Goal: Transaction & Acquisition: Purchase product/service

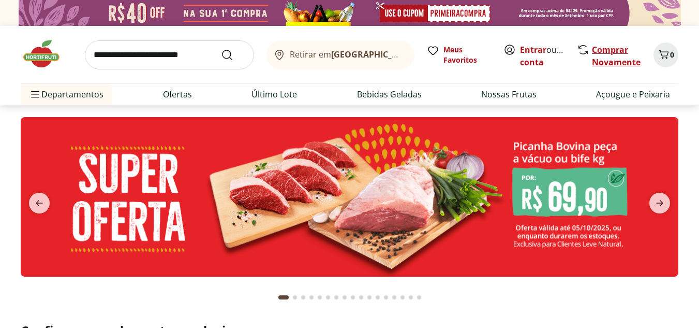
click at [604, 51] on link "Comprar Novamente" at bounding box center [616, 56] width 49 height 24
click at [533, 49] on link "Entrar" at bounding box center [533, 49] width 26 height 11
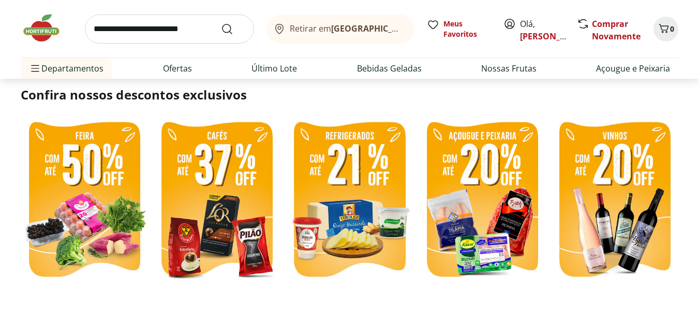
scroll to position [259, 0]
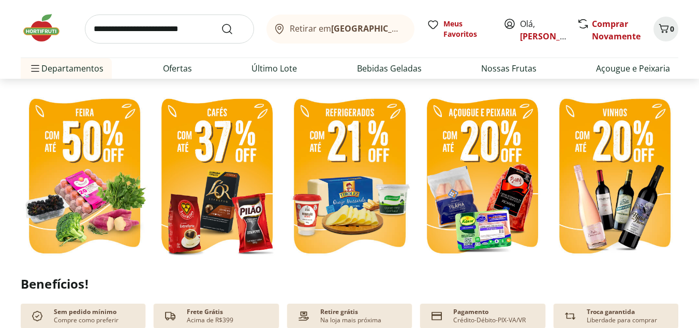
click at [104, 167] on img at bounding box center [84, 177] width 127 height 170
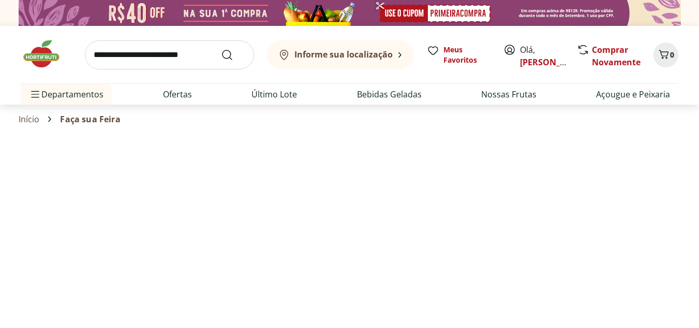
select select "**********"
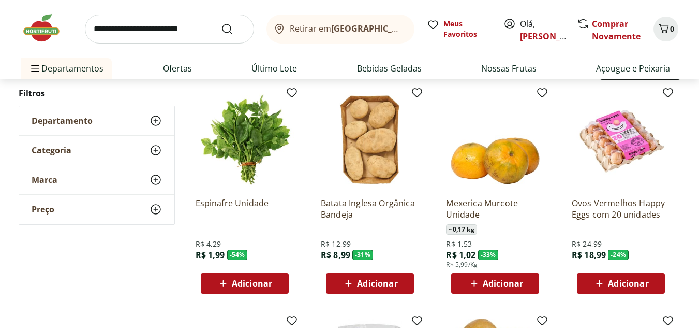
scroll to position [155, 0]
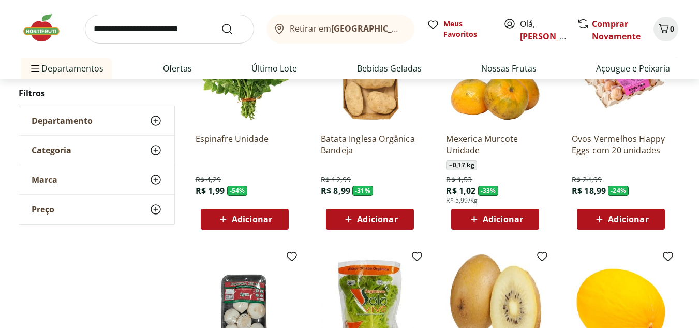
click at [256, 222] on span "Adicionar" at bounding box center [252, 219] width 40 height 8
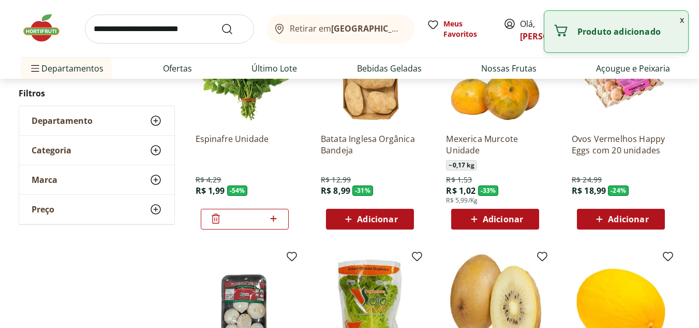
click at [270, 217] on icon at bounding box center [273, 218] width 13 height 12
type input "*"
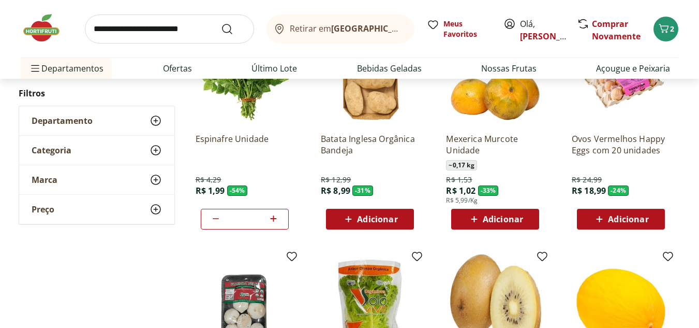
scroll to position [362, 0]
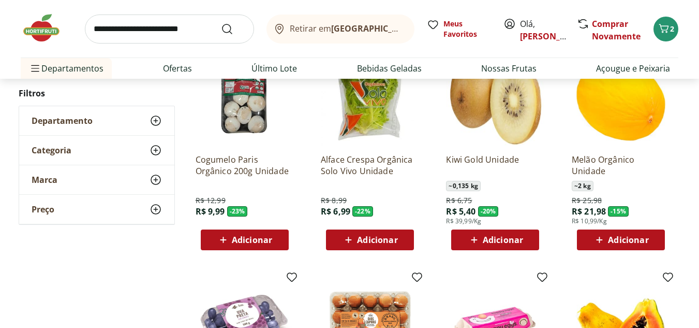
click at [502, 275] on img at bounding box center [495, 324] width 98 height 98
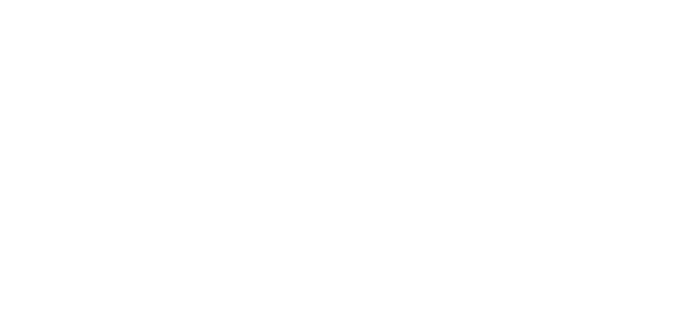
scroll to position [466, 0]
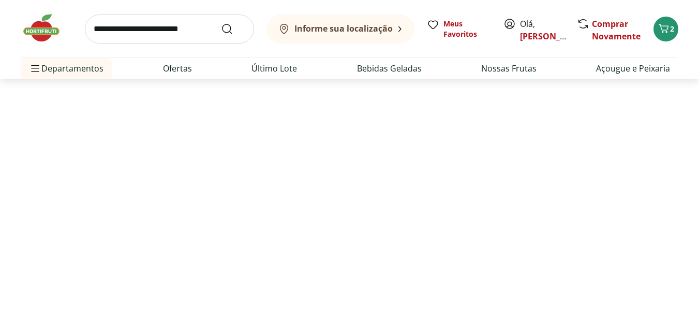
select select "**********"
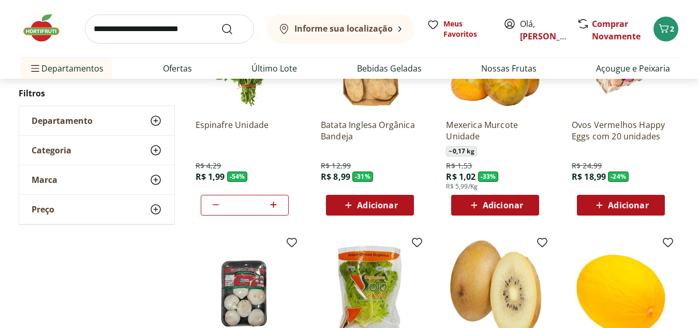
scroll to position [776, 0]
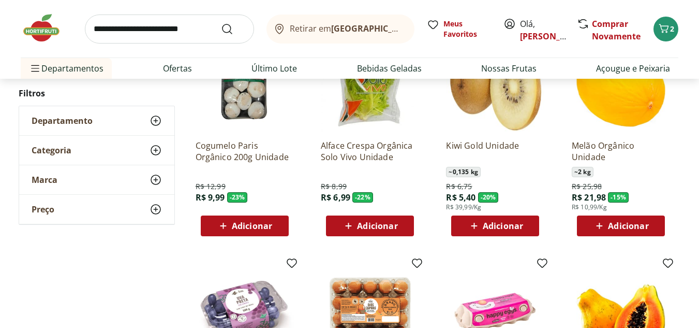
click at [474, 221] on icon at bounding box center [474, 225] width 13 height 12
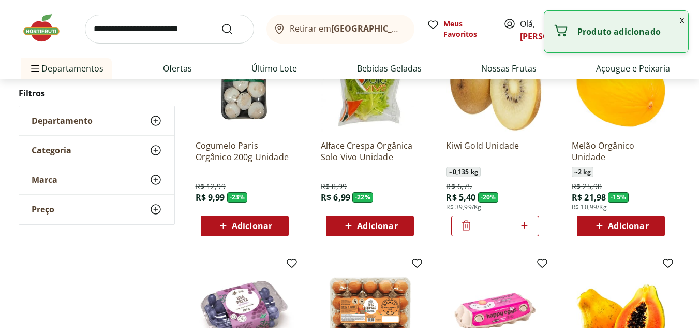
click at [526, 225] on icon at bounding box center [524, 225] width 13 height 12
type input "*"
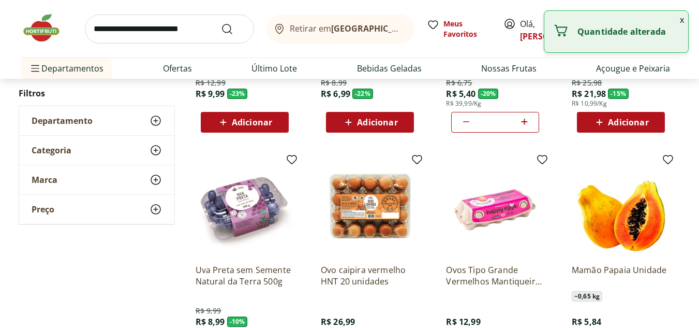
scroll to position [983, 0]
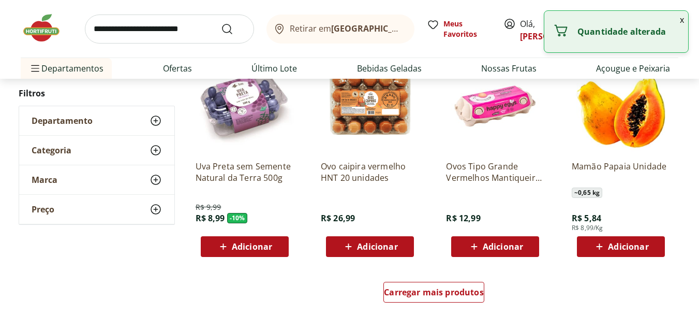
click at [617, 242] on span "Adicionar" at bounding box center [628, 246] width 40 height 8
click at [650, 247] on icon at bounding box center [649, 246] width 13 height 12
type input "*"
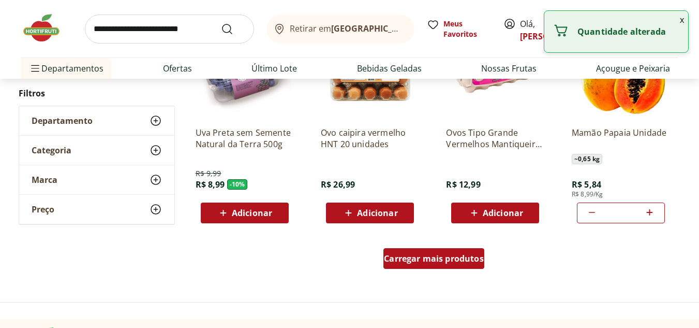
click at [454, 254] on span "Carregar mais produtos" at bounding box center [434, 258] width 100 height 8
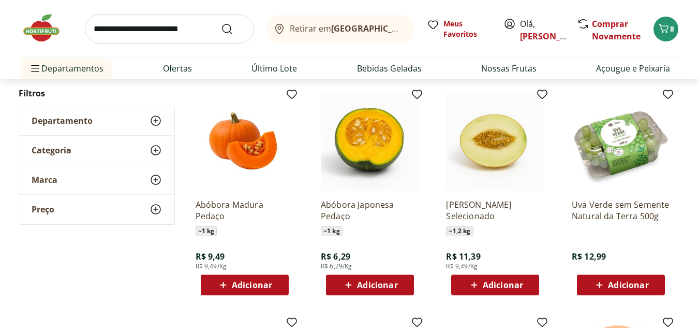
scroll to position [1216, 0]
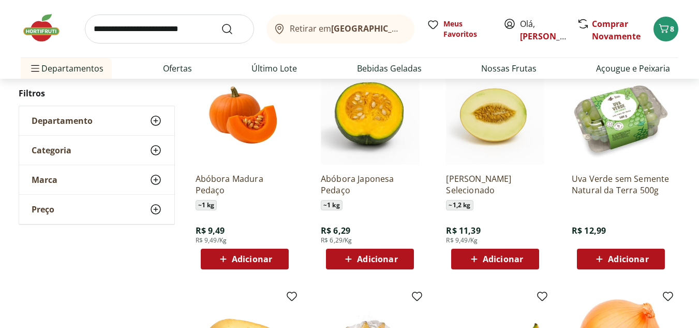
drag, startPoint x: 249, startPoint y: 259, endPoint x: 341, endPoint y: 280, distance: 94.4
click at [249, 259] on span "Adicionar" at bounding box center [252, 259] width 40 height 8
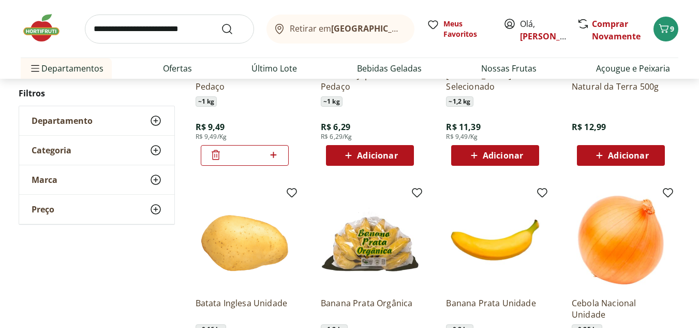
scroll to position [1423, 0]
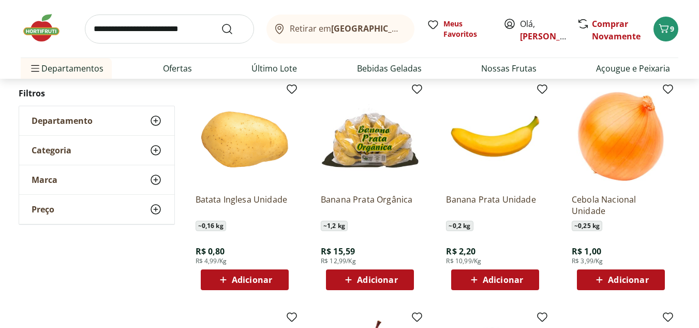
click at [505, 284] on span "Adicionar" at bounding box center [503, 279] width 40 height 8
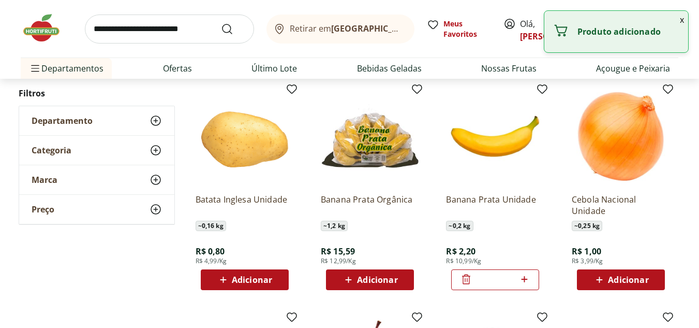
click at [528, 281] on icon at bounding box center [524, 279] width 13 height 12
click at [526, 281] on icon at bounding box center [524, 279] width 13 height 12
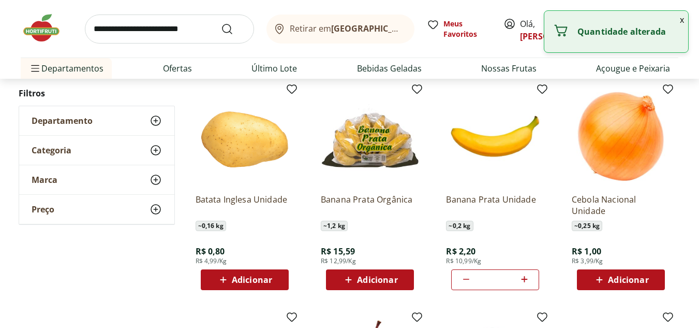
type input "*"
click at [231, 280] on span "Adicionar" at bounding box center [244, 279] width 55 height 12
click at [251, 283] on input "*" at bounding box center [245, 279] width 46 height 11
click at [274, 280] on icon at bounding box center [274, 279] width 6 height 6
click at [276, 280] on icon at bounding box center [273, 279] width 13 height 12
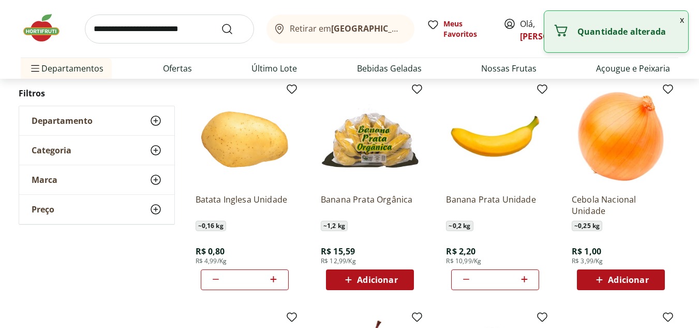
click at [276, 280] on icon at bounding box center [273, 279] width 13 height 12
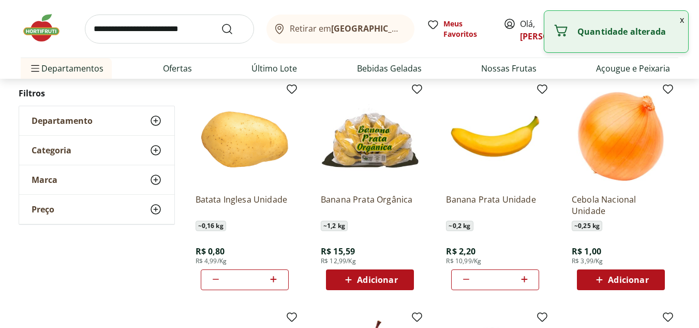
click at [276, 280] on icon at bounding box center [273, 279] width 13 height 12
type input "**"
click at [611, 283] on span "Adicionar" at bounding box center [628, 279] width 40 height 8
click at [653, 280] on icon at bounding box center [649, 279] width 13 height 12
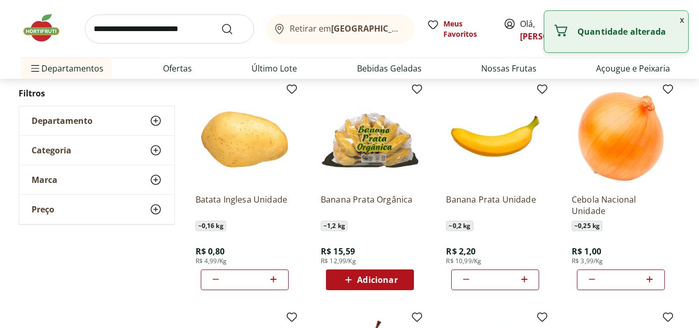
click at [653, 280] on icon at bounding box center [649, 279] width 13 height 12
type input "*"
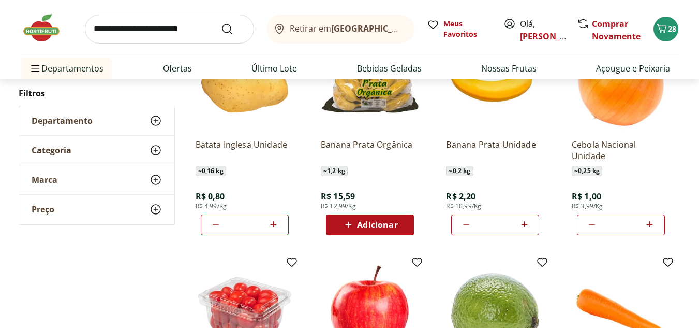
scroll to position [1634, 0]
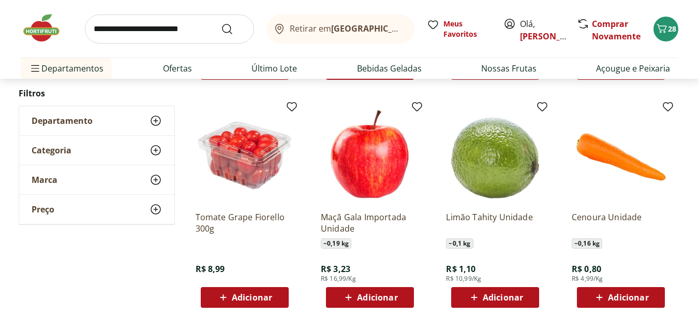
click at [255, 299] on span "Adicionar" at bounding box center [252, 297] width 40 height 8
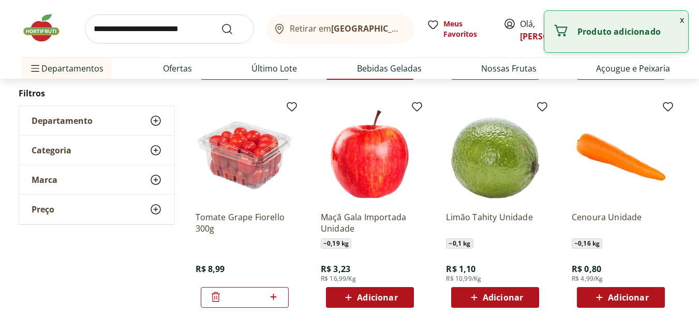
click at [508, 293] on span "Adicionar" at bounding box center [503, 297] width 40 height 8
click at [524, 294] on icon at bounding box center [524, 296] width 13 height 12
click at [524, 294] on icon at bounding box center [524, 296] width 6 height 6
type input "*"
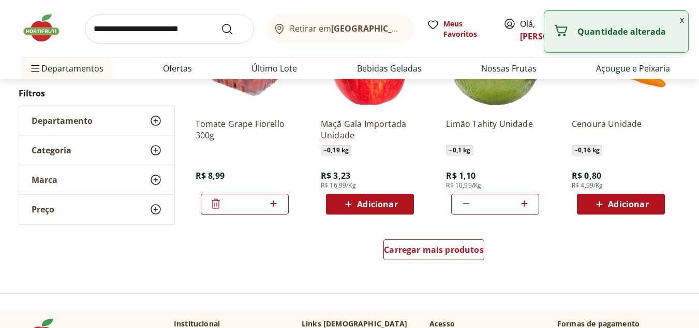
scroll to position [1737, 0]
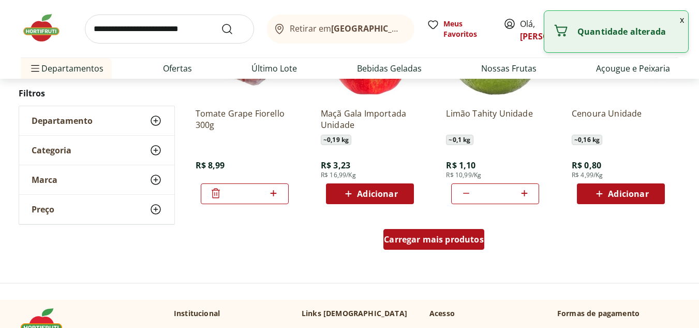
click at [439, 240] on span "Carregar mais produtos" at bounding box center [434, 239] width 100 height 8
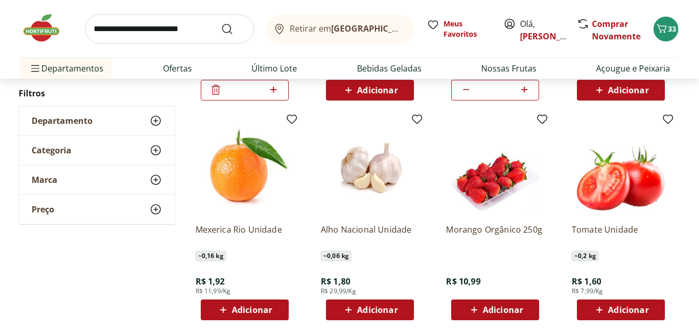
scroll to position [1892, 0]
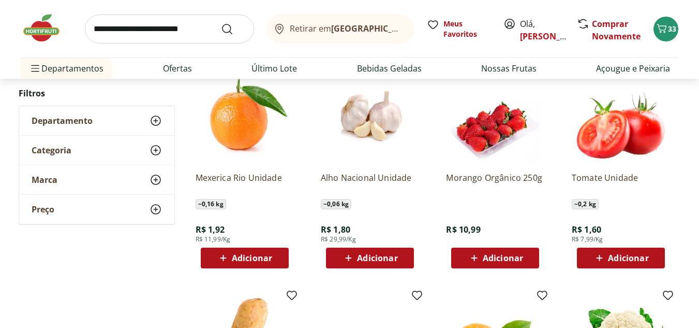
click at [392, 262] on span "Adicionar" at bounding box center [377, 258] width 40 height 8
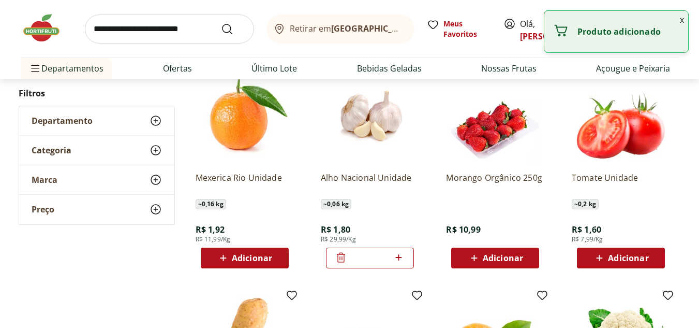
click at [400, 258] on icon at bounding box center [398, 257] width 13 height 12
click at [403, 257] on icon at bounding box center [398, 257] width 13 height 12
click at [402, 257] on icon at bounding box center [399, 257] width 6 height 6
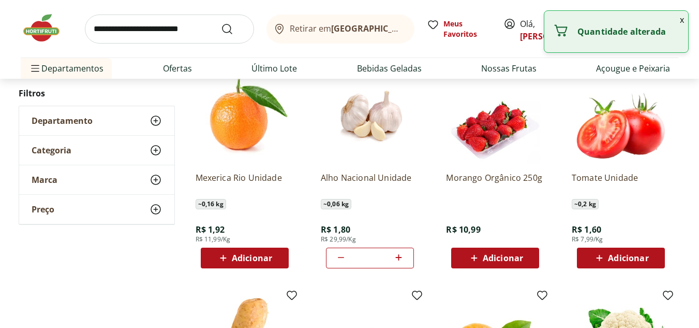
type input "*"
click at [416, 202] on div "~ 0,06 kg" at bounding box center [370, 204] width 98 height 10
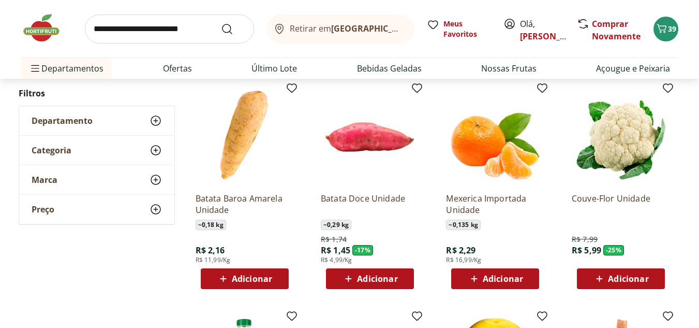
scroll to position [2151, 0]
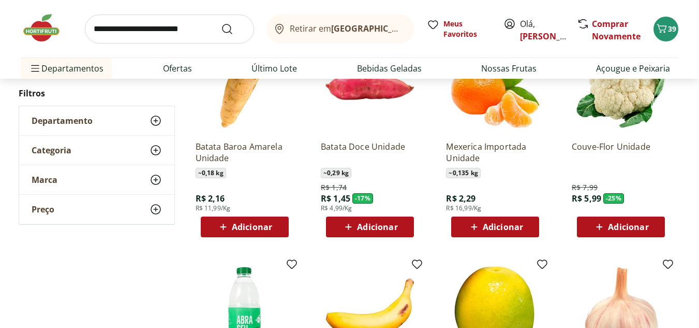
click at [359, 229] on span "Adicionar" at bounding box center [377, 227] width 40 height 8
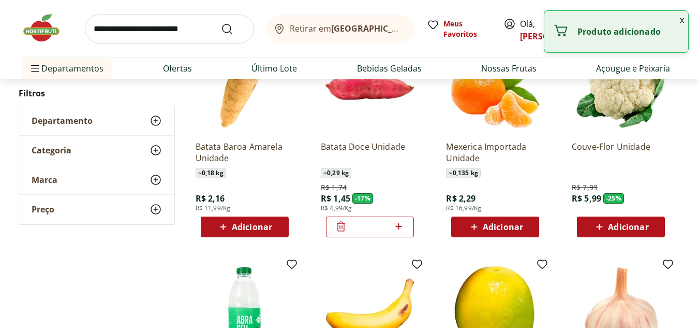
click at [397, 226] on icon at bounding box center [399, 226] width 6 height 6
type input "*"
click at [272, 231] on span "Adicionar" at bounding box center [252, 227] width 40 height 8
click at [274, 224] on icon at bounding box center [273, 226] width 13 height 12
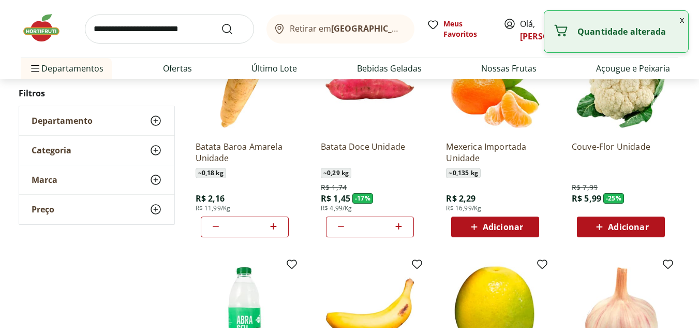
click at [274, 224] on icon at bounding box center [273, 226] width 13 height 12
type input "*"
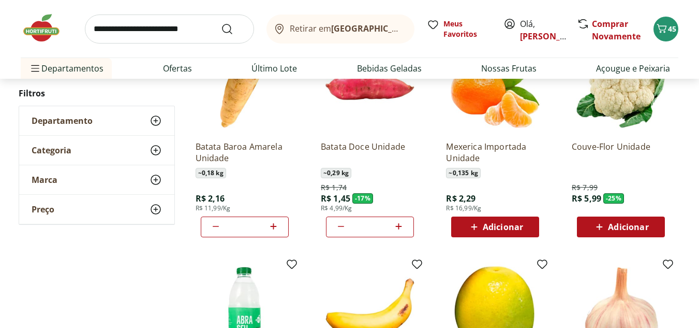
click at [519, 218] on div "Adicionar" at bounding box center [495, 226] width 71 height 19
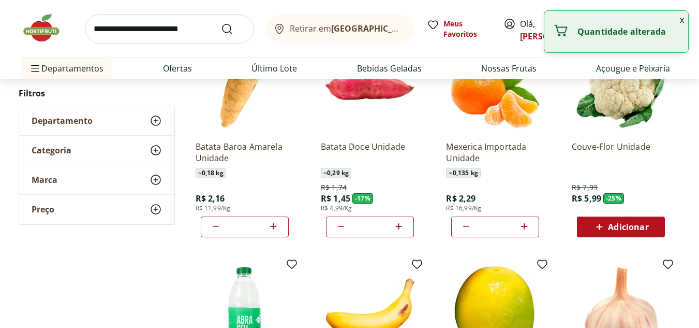
click at [524, 225] on icon at bounding box center [524, 226] width 6 height 6
type input "*"
click at [639, 223] on span "Adicionar" at bounding box center [628, 227] width 40 height 8
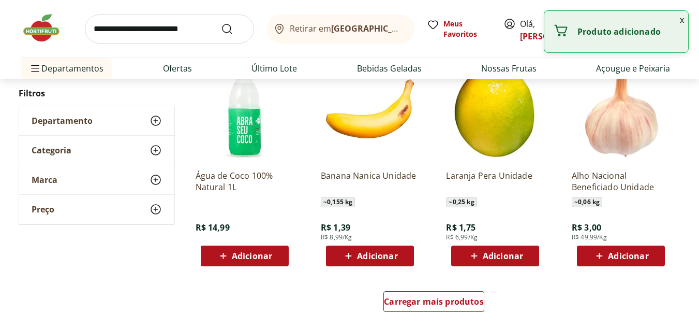
scroll to position [2358, 0]
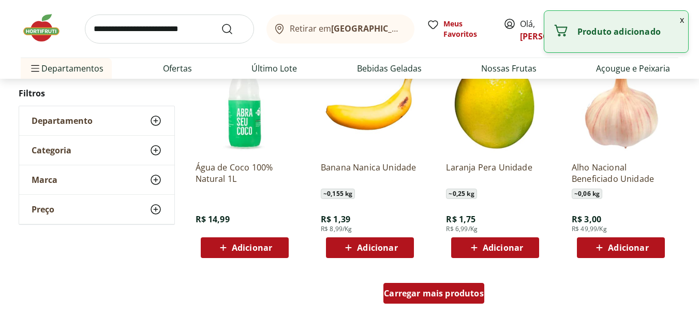
click at [457, 289] on span "Carregar mais produtos" at bounding box center [434, 293] width 100 height 8
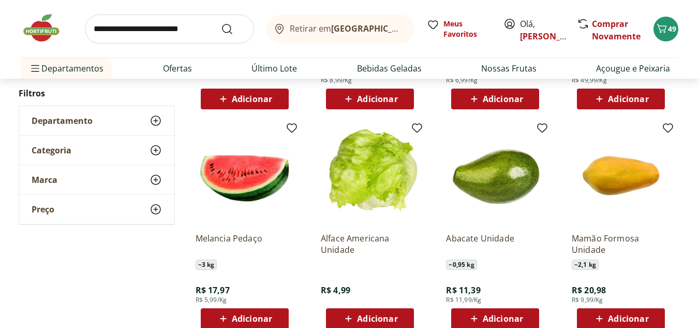
scroll to position [2565, 0]
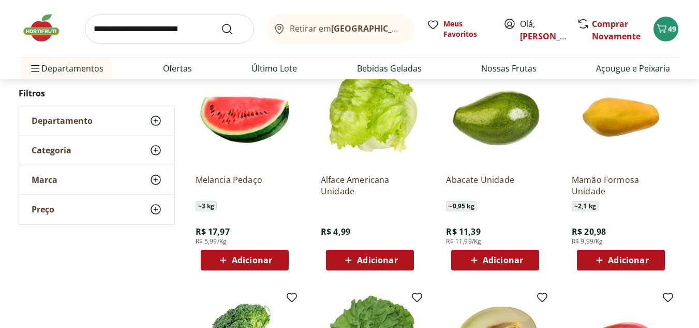
click at [371, 258] on span "Adicionar" at bounding box center [377, 260] width 40 height 8
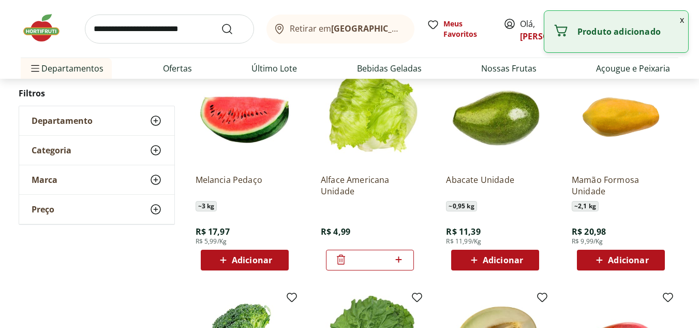
scroll to position [2698, 0]
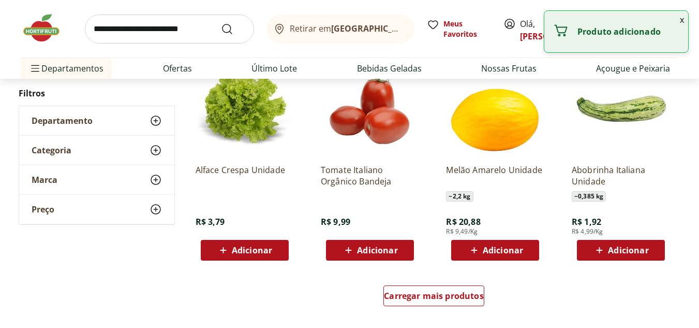
scroll to position [3031, 0]
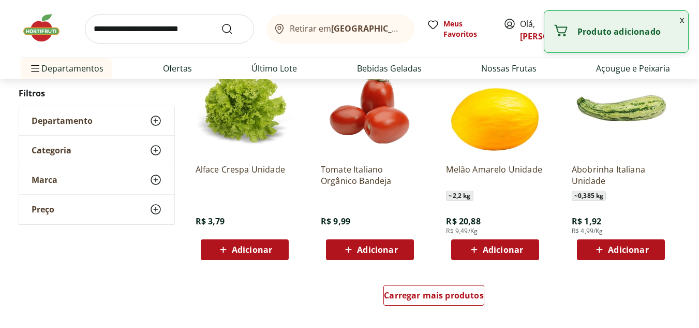
click at [356, 249] on span "Adicionar" at bounding box center [369, 249] width 55 height 12
click at [401, 250] on icon at bounding box center [398, 249] width 13 height 12
type input "*"
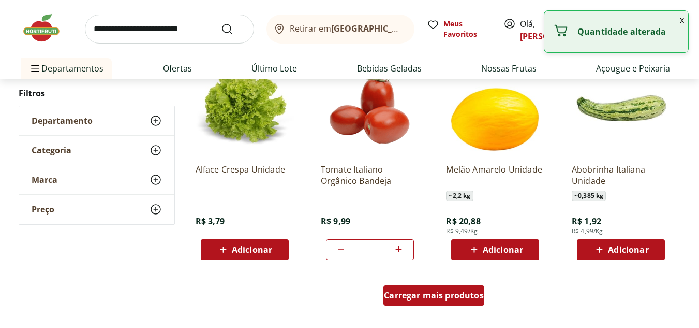
click at [432, 297] on span "Carregar mais produtos" at bounding box center [434, 295] width 100 height 8
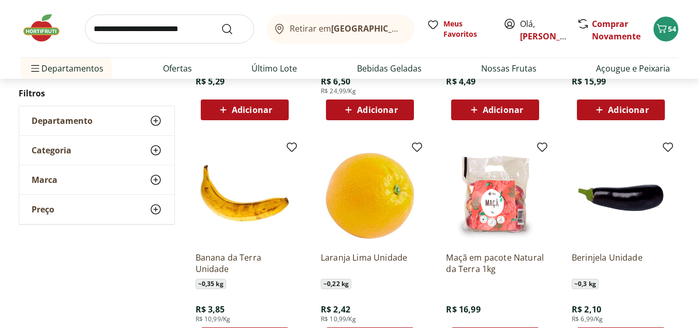
scroll to position [3238, 0]
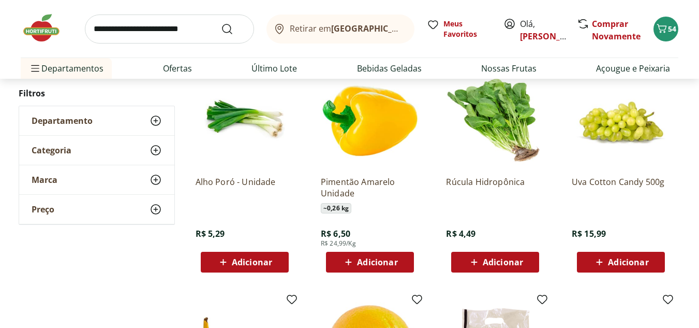
click at [274, 262] on div "Adicionar" at bounding box center [244, 262] width 71 height 19
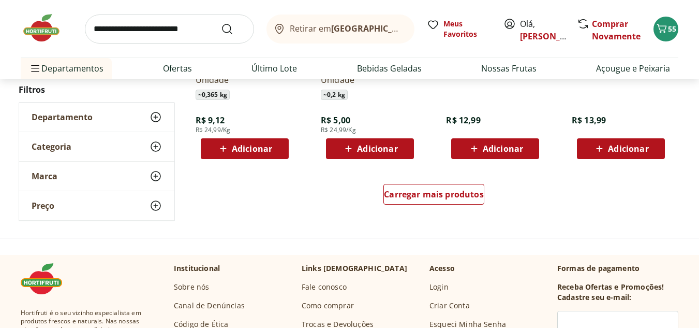
scroll to position [3808, 0]
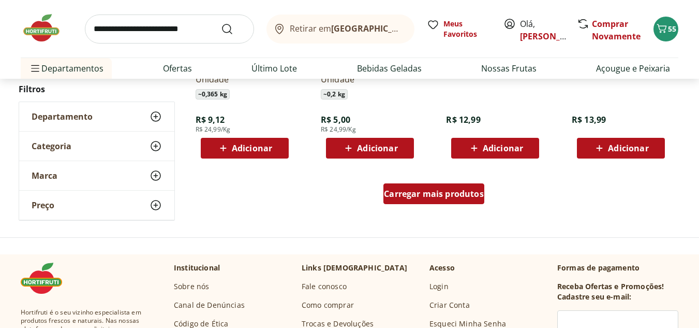
click at [419, 196] on span "Carregar mais produtos" at bounding box center [434, 193] width 100 height 8
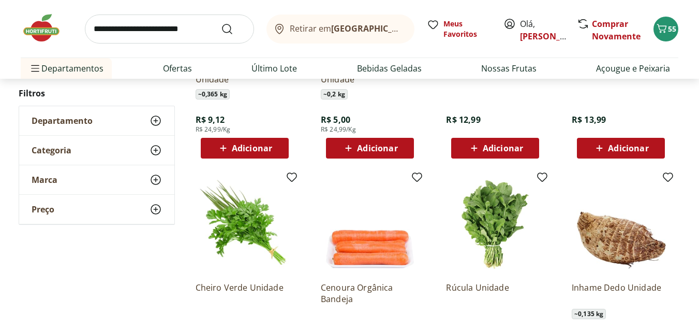
scroll to position [3911, 0]
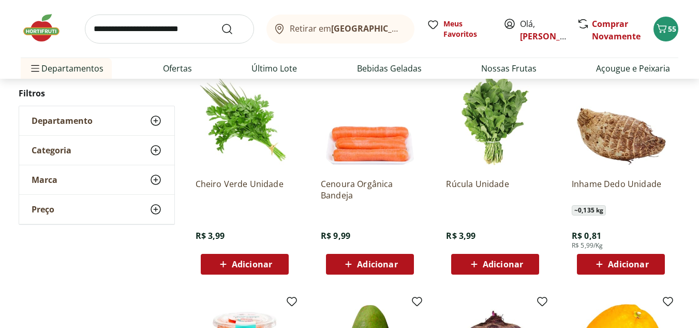
click at [641, 260] on span "Adicionar" at bounding box center [628, 264] width 40 height 8
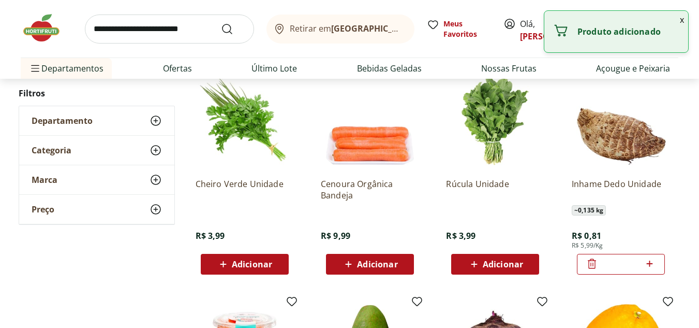
scroll to position [4015, 0]
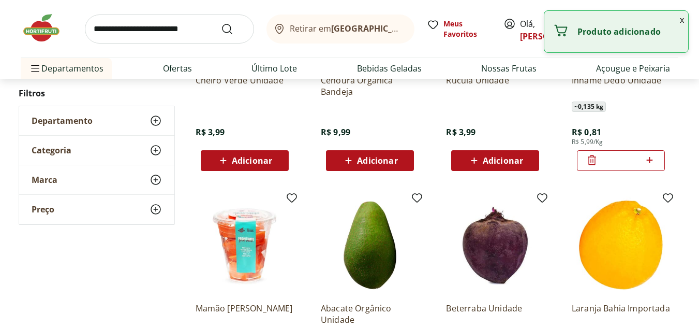
click at [652, 159] on icon at bounding box center [649, 160] width 13 height 12
type input "*"
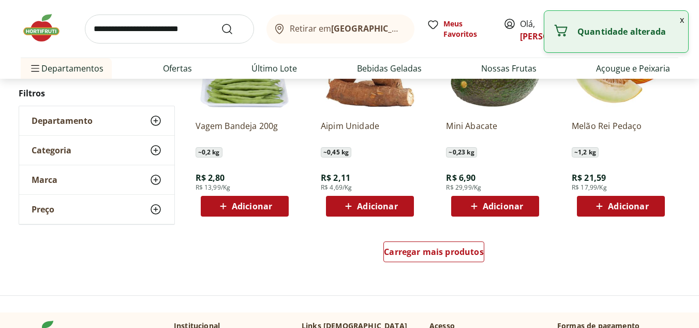
scroll to position [4429, 0]
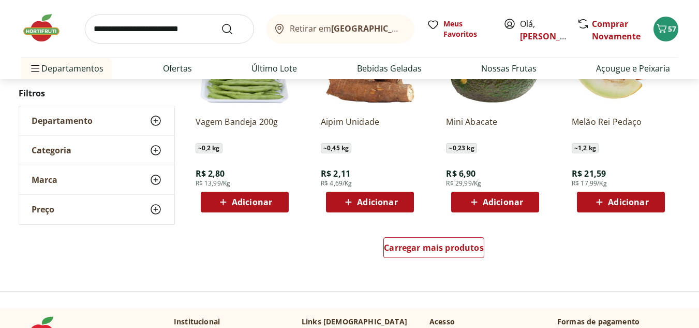
click at [368, 201] on span "Adicionar" at bounding box center [377, 202] width 40 height 8
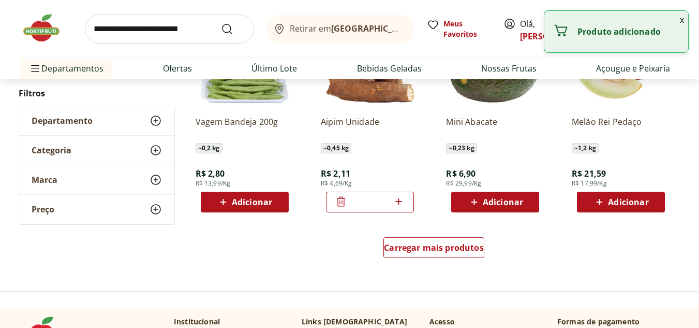
click at [399, 203] on icon at bounding box center [398, 201] width 13 height 12
click at [399, 202] on icon at bounding box center [398, 201] width 13 height 12
type input "*"
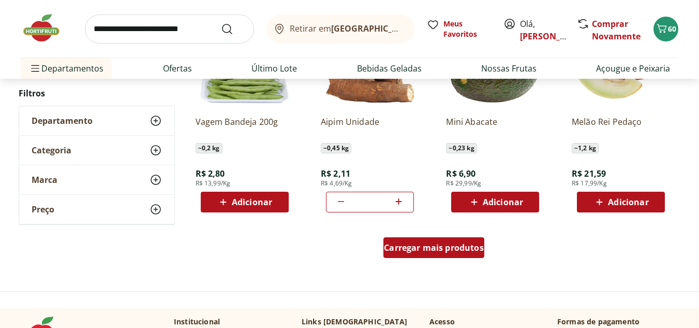
click at [454, 247] on span "Carregar mais produtos" at bounding box center [434, 247] width 100 height 8
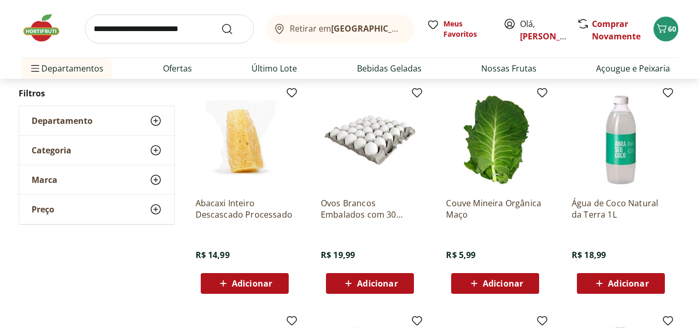
scroll to position [4584, 0]
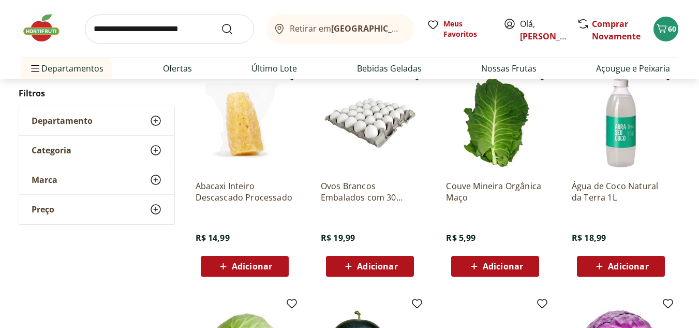
click at [383, 265] on span "Adicionar" at bounding box center [377, 266] width 40 height 8
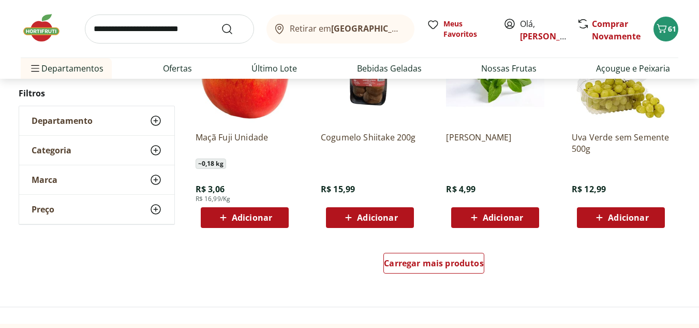
scroll to position [5153, 0]
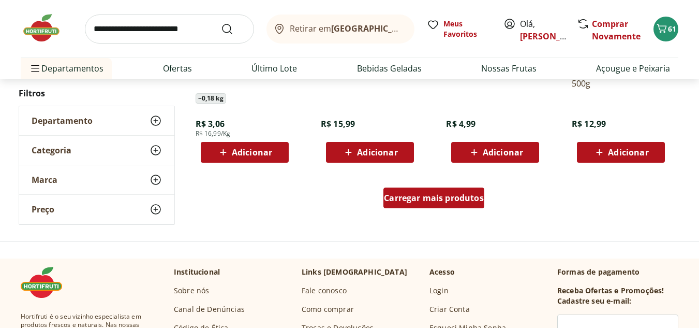
click at [438, 195] on span "Carregar mais produtos" at bounding box center [434, 198] width 100 height 8
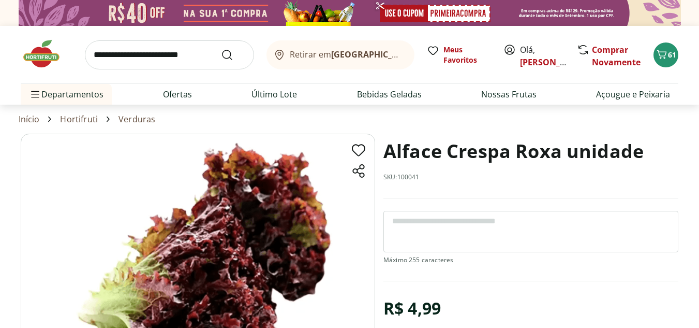
scroll to position [3932, 0]
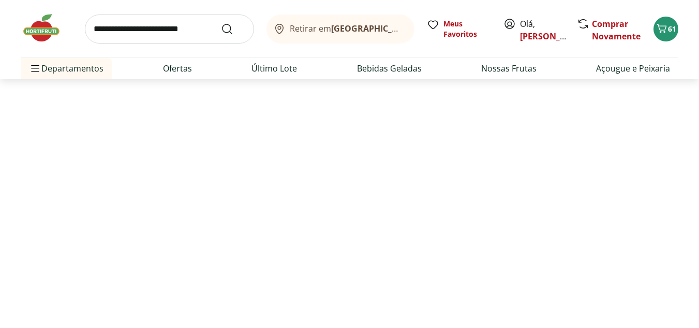
select select "**********"
type input "*"
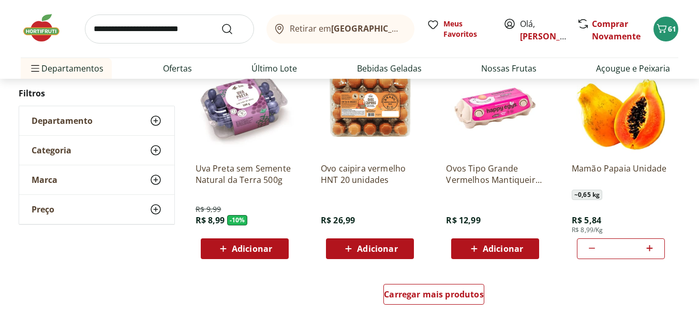
scroll to position [2891, 0]
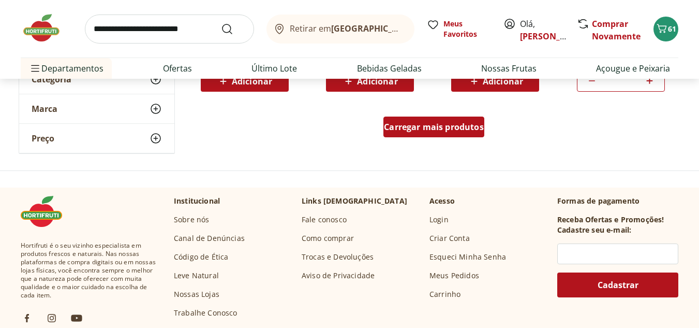
click at [440, 129] on span "Carregar mais produtos" at bounding box center [434, 127] width 100 height 8
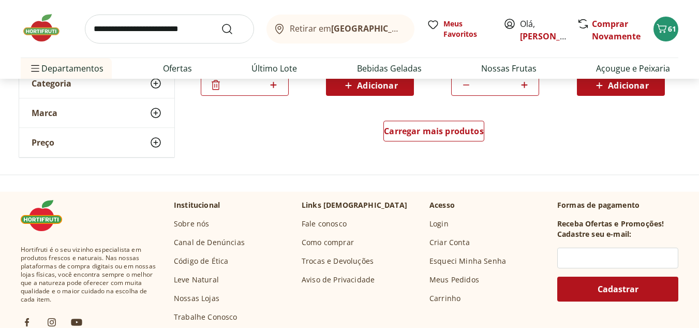
scroll to position [3564, 0]
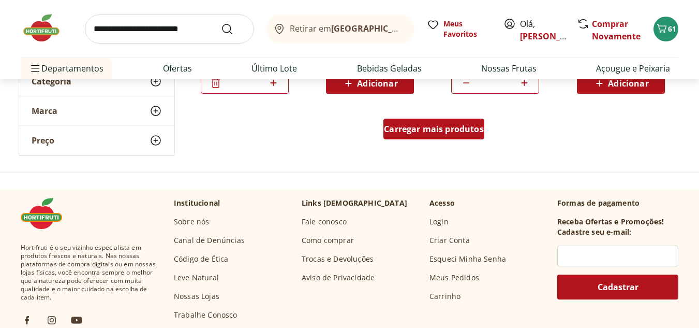
click at [440, 125] on span "Carregar mais produtos" at bounding box center [434, 129] width 100 height 8
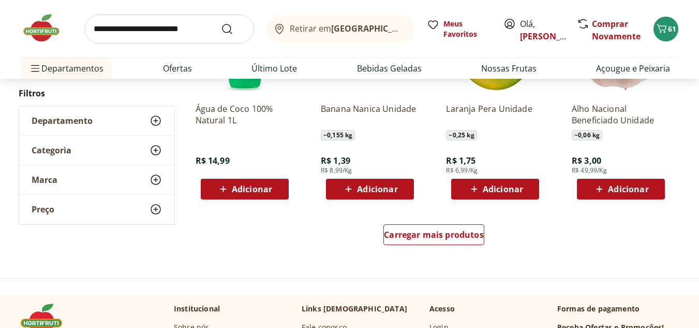
scroll to position [4237, 0]
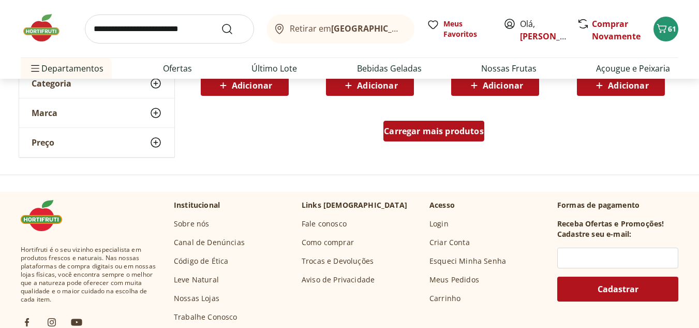
click at [462, 131] on span "Carregar mais produtos" at bounding box center [434, 131] width 100 height 8
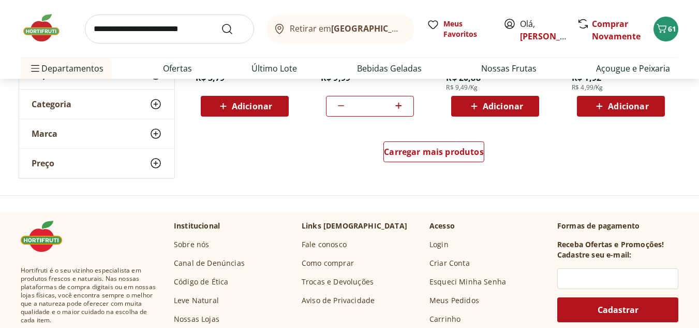
scroll to position [4910, 0]
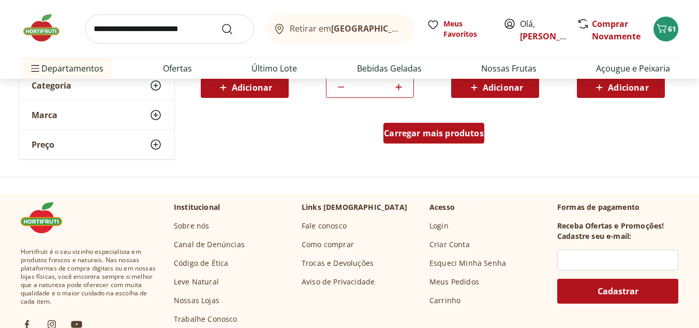
click at [454, 137] on span "Carregar mais produtos" at bounding box center [434, 133] width 100 height 8
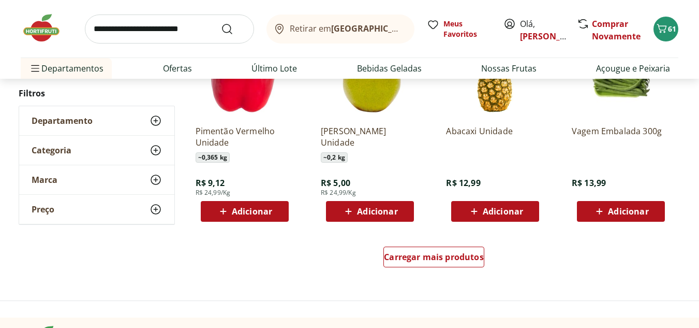
scroll to position [5479, 0]
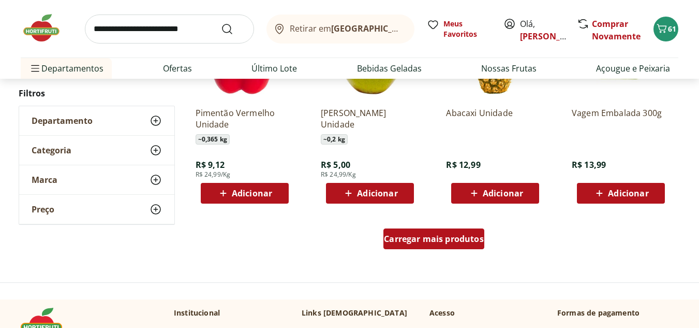
click at [421, 238] on span "Carregar mais produtos" at bounding box center [434, 238] width 100 height 8
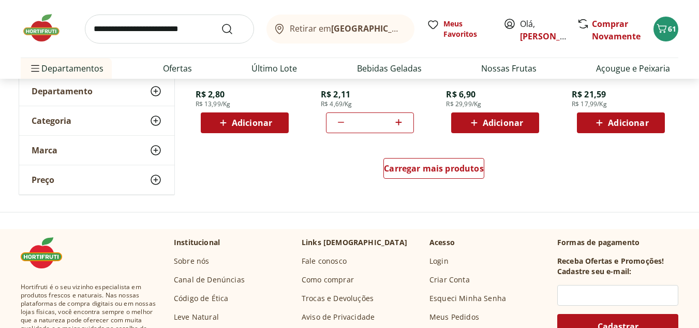
scroll to position [6204, 0]
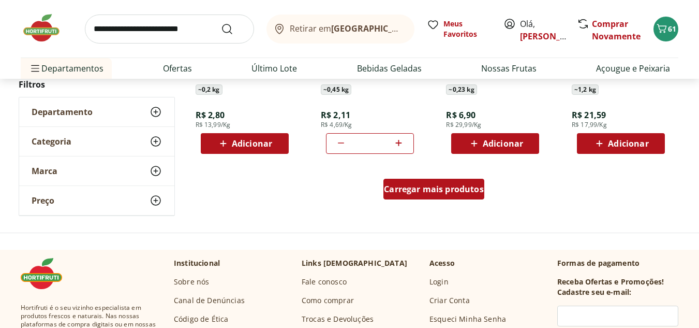
click at [438, 187] on span "Carregar mais produtos" at bounding box center [434, 189] width 100 height 8
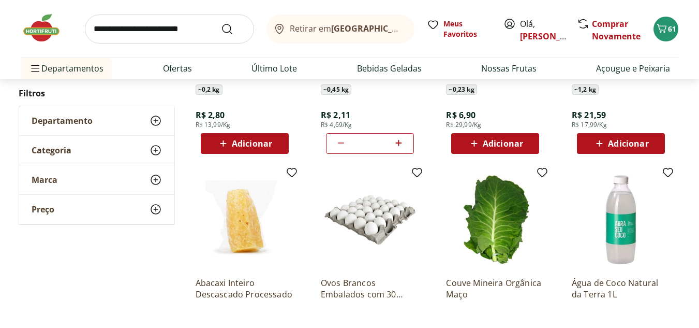
type input "*"
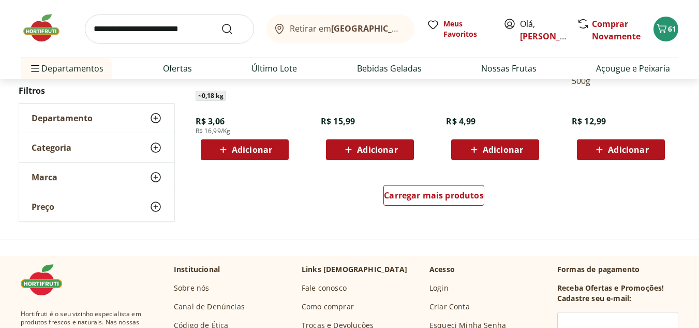
scroll to position [6876, 0]
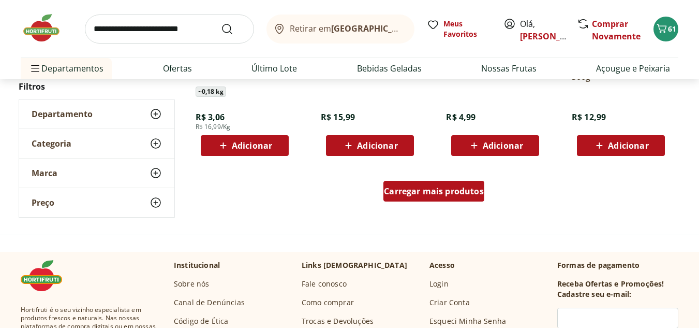
click at [442, 188] on span "Carregar mais produtos" at bounding box center [434, 191] width 100 height 8
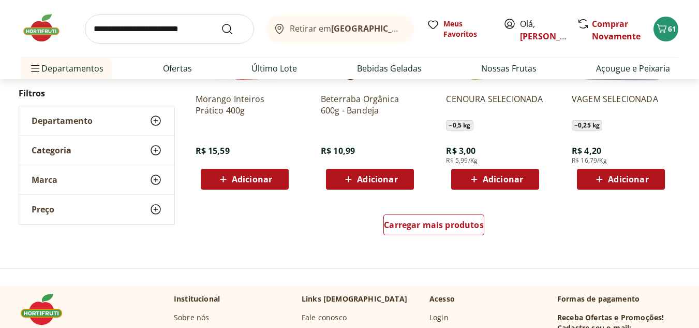
scroll to position [7549, 0]
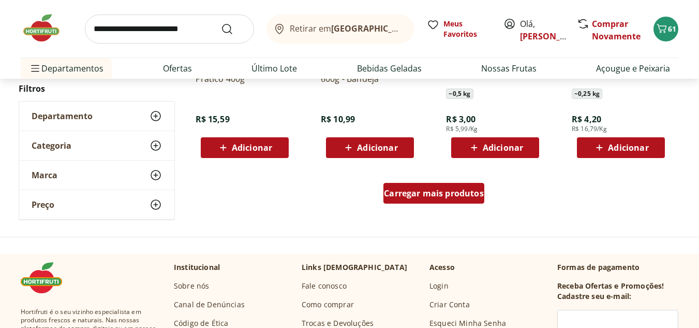
click at [428, 189] on span "Carregar mais produtos" at bounding box center [434, 193] width 100 height 8
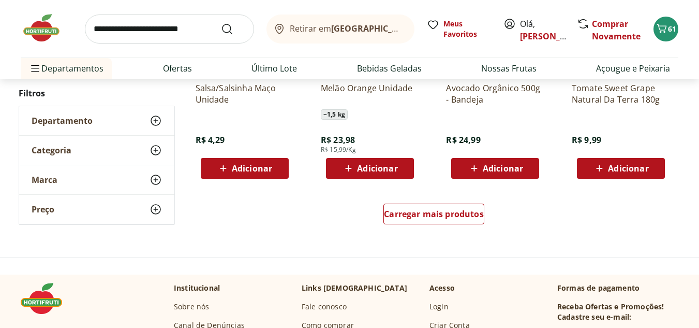
scroll to position [8274, 0]
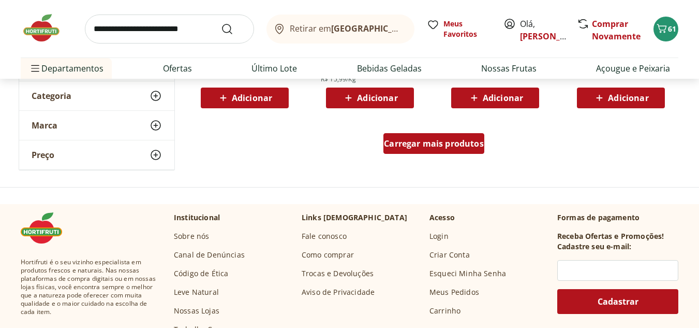
click at [437, 146] on span "Carregar mais produtos" at bounding box center [434, 143] width 100 height 8
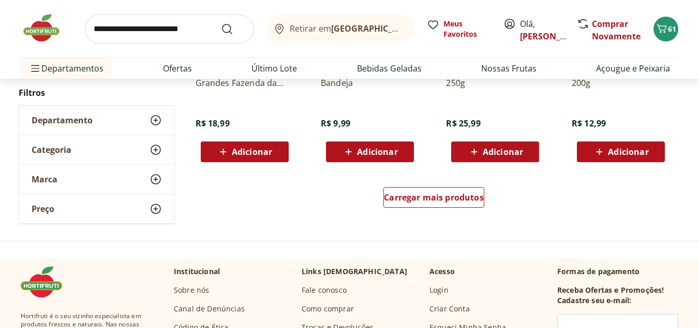
scroll to position [8947, 0]
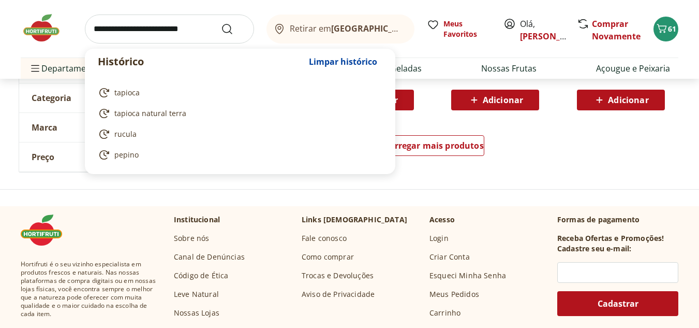
click at [154, 31] on input "search" at bounding box center [169, 28] width 169 height 29
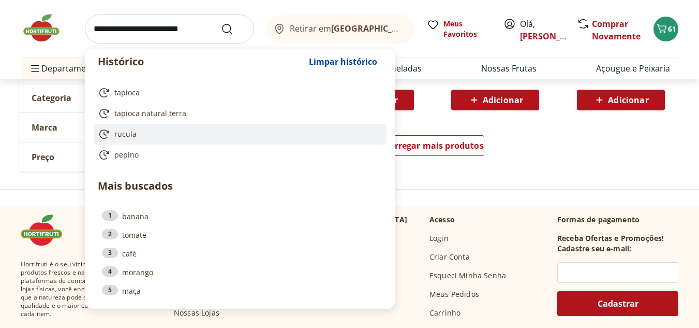
click at [130, 134] on span "rucula" at bounding box center [125, 134] width 22 height 10
type input "******"
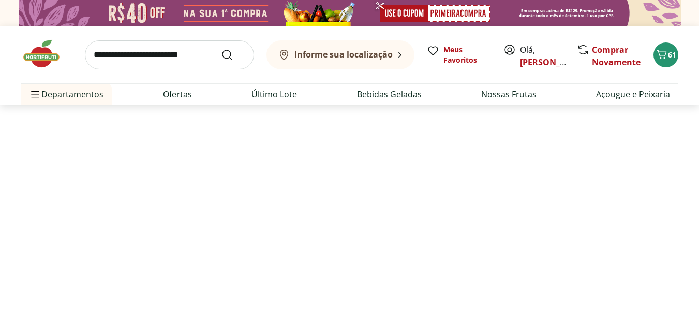
select select "**********"
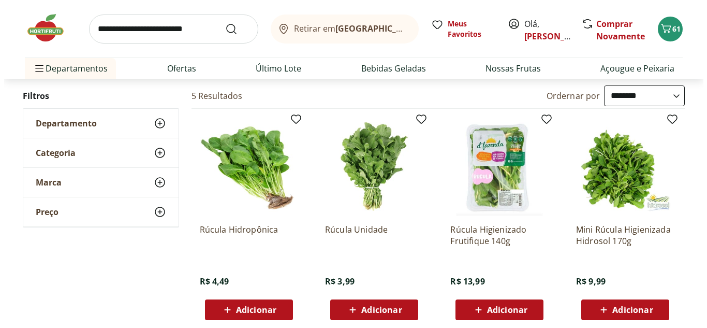
scroll to position [104, 0]
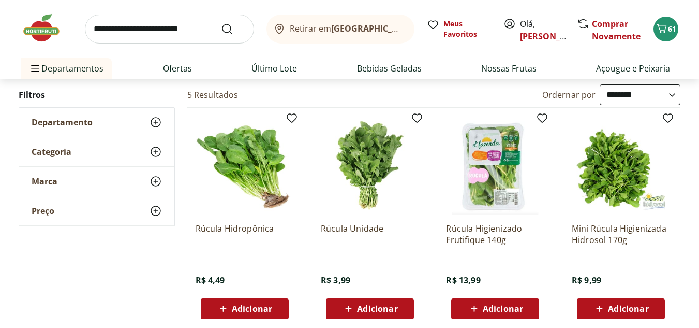
click at [511, 304] on span "Adicionar" at bounding box center [503, 308] width 40 height 8
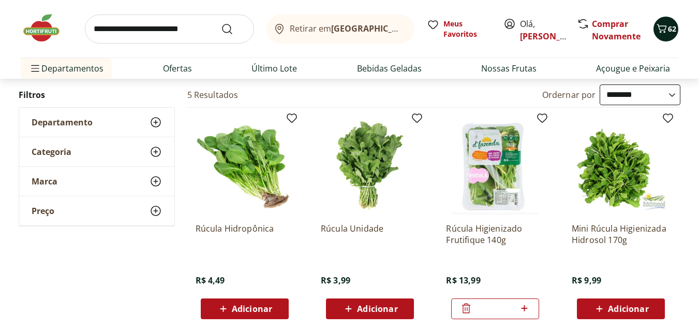
click at [664, 31] on icon "Carrinho" at bounding box center [662, 28] width 12 height 12
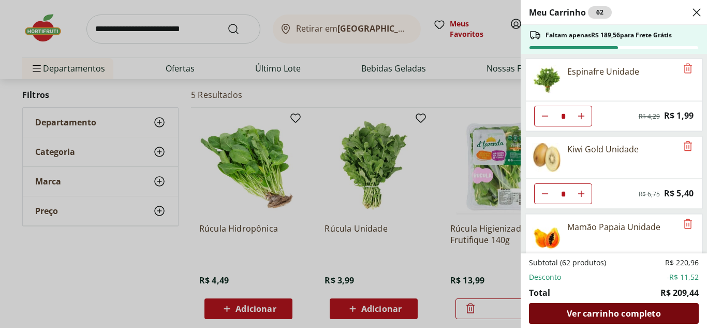
click at [600, 315] on span "Ver carrinho completo" at bounding box center [614, 313] width 94 height 8
